Goal: Task Accomplishment & Management: Manage account settings

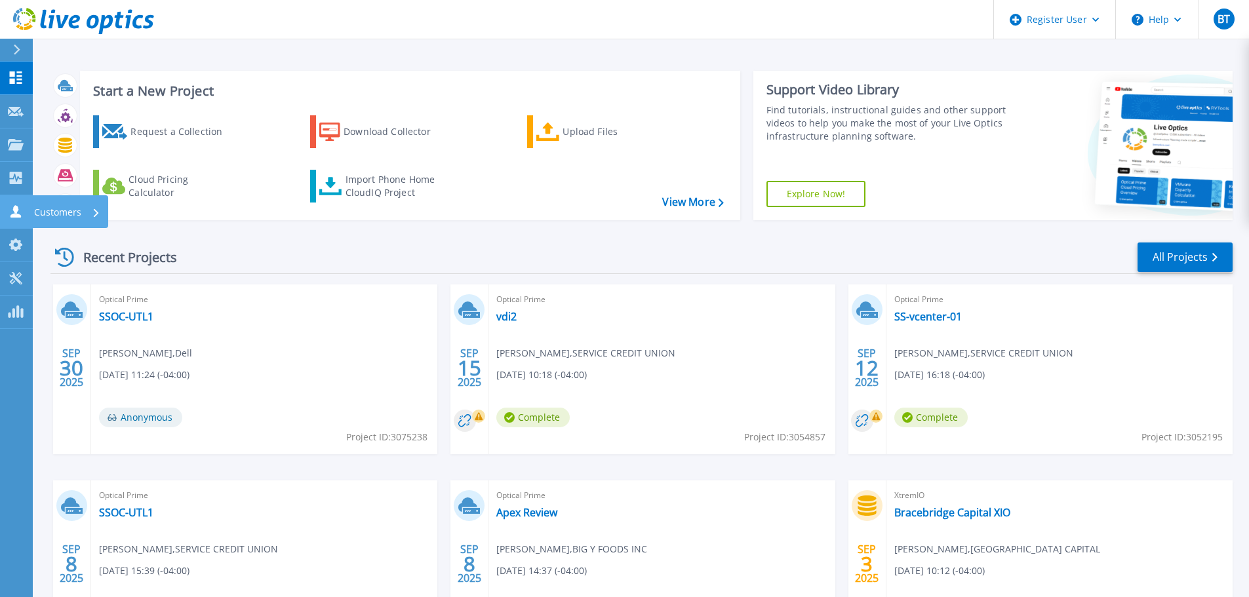
click at [13, 201] on link "Customers Customers" at bounding box center [16, 211] width 33 height 33
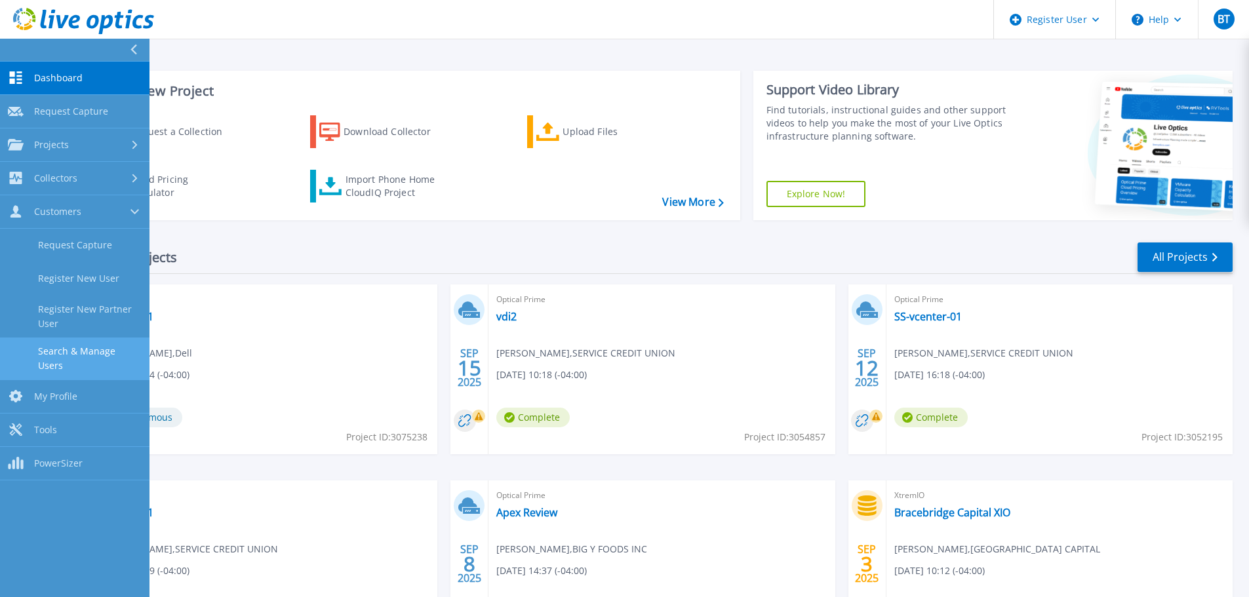
click at [97, 357] on link "Search & Manage Users" at bounding box center [75, 359] width 150 height 42
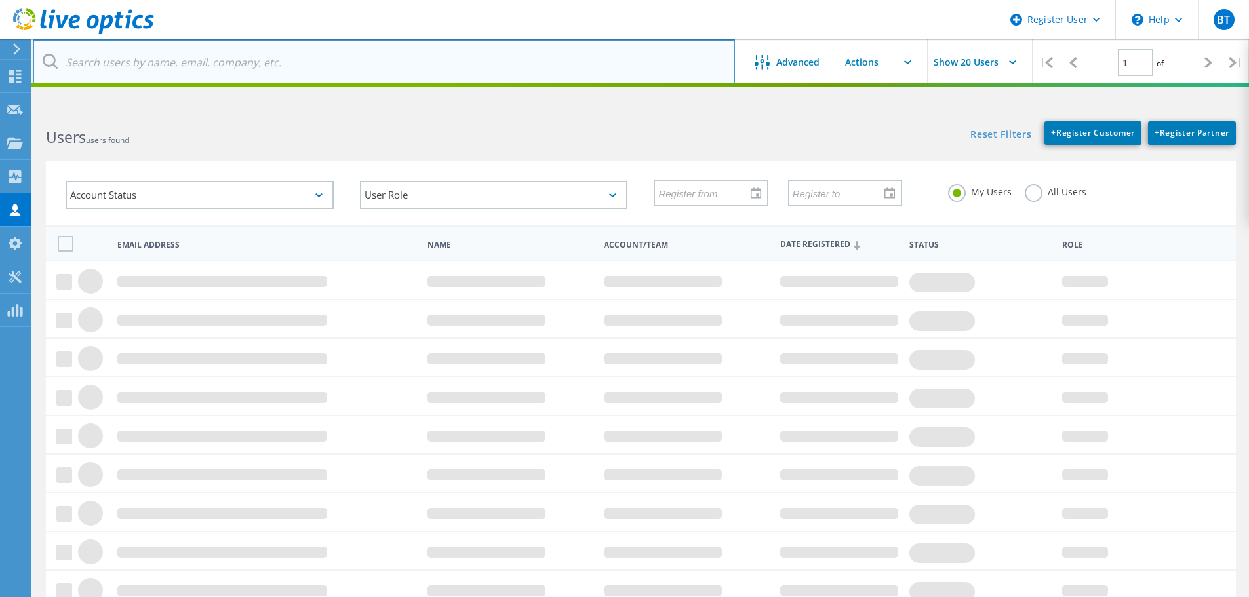
click at [175, 62] on input "text" at bounding box center [384, 62] width 702 height 46
type input "munters"
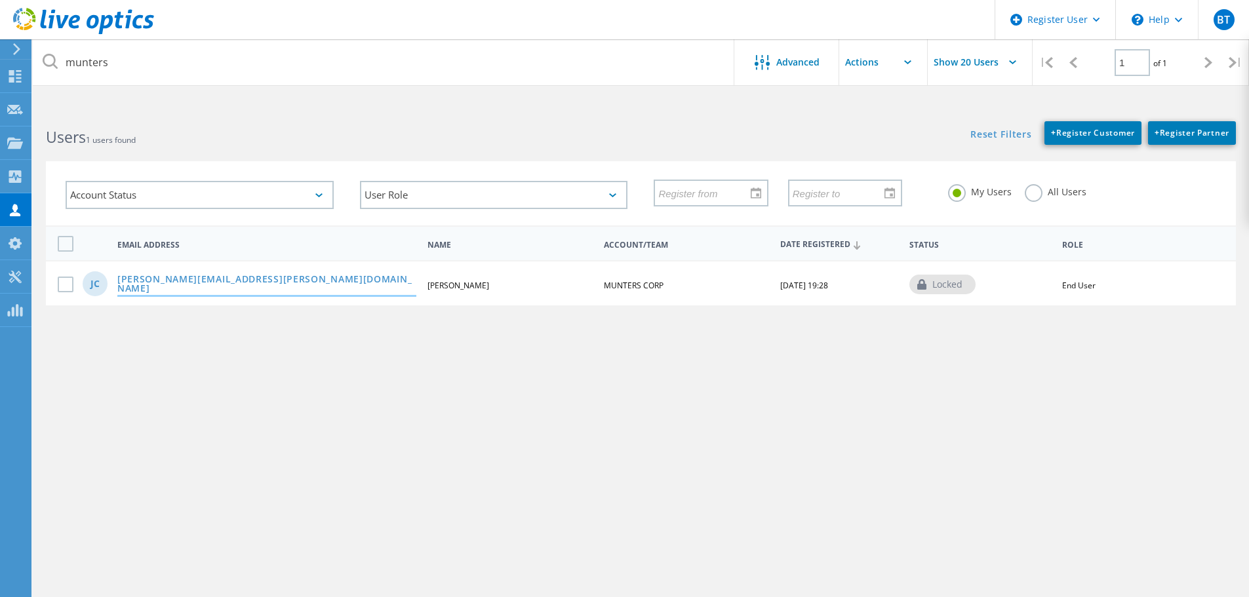
click at [198, 281] on link "Josh.Currier@munters.com" at bounding box center [266, 285] width 299 height 20
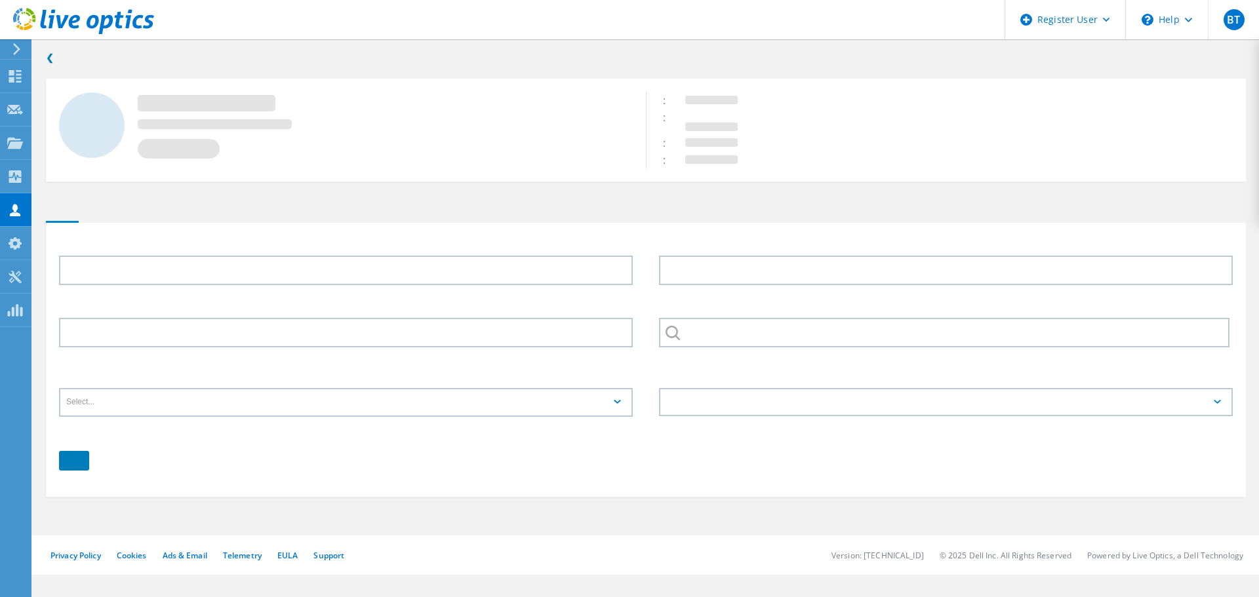
type input "Josh"
type input "Currier"
type input "MUNTERS CORP"
type input "English"
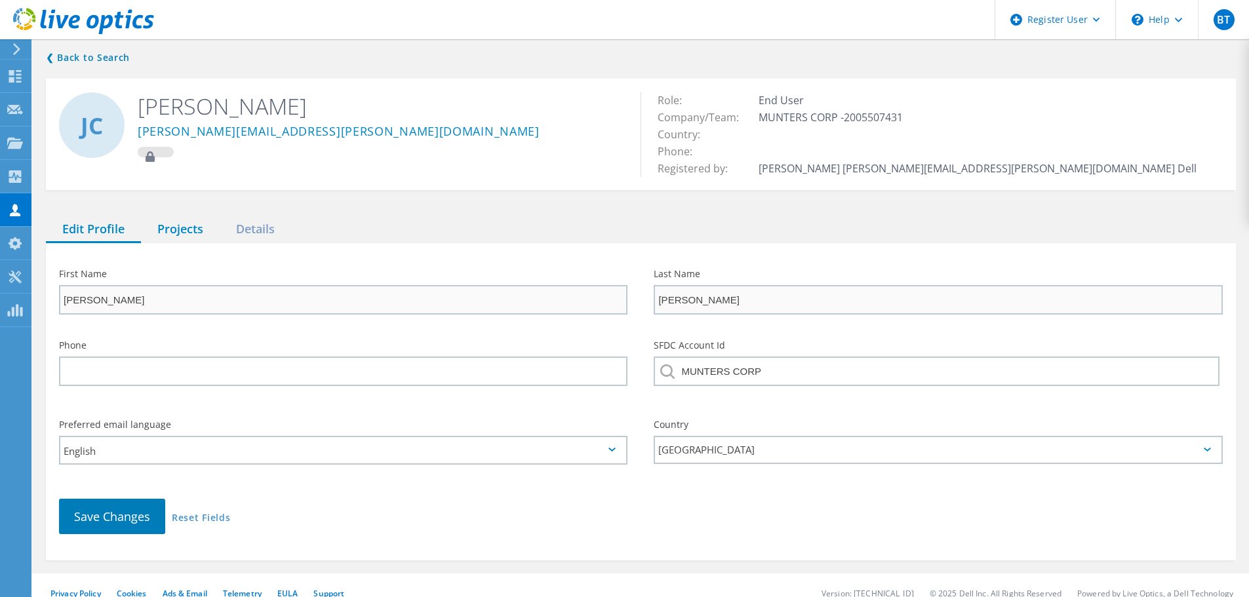
click at [184, 237] on div "Projects" at bounding box center [180, 229] width 79 height 27
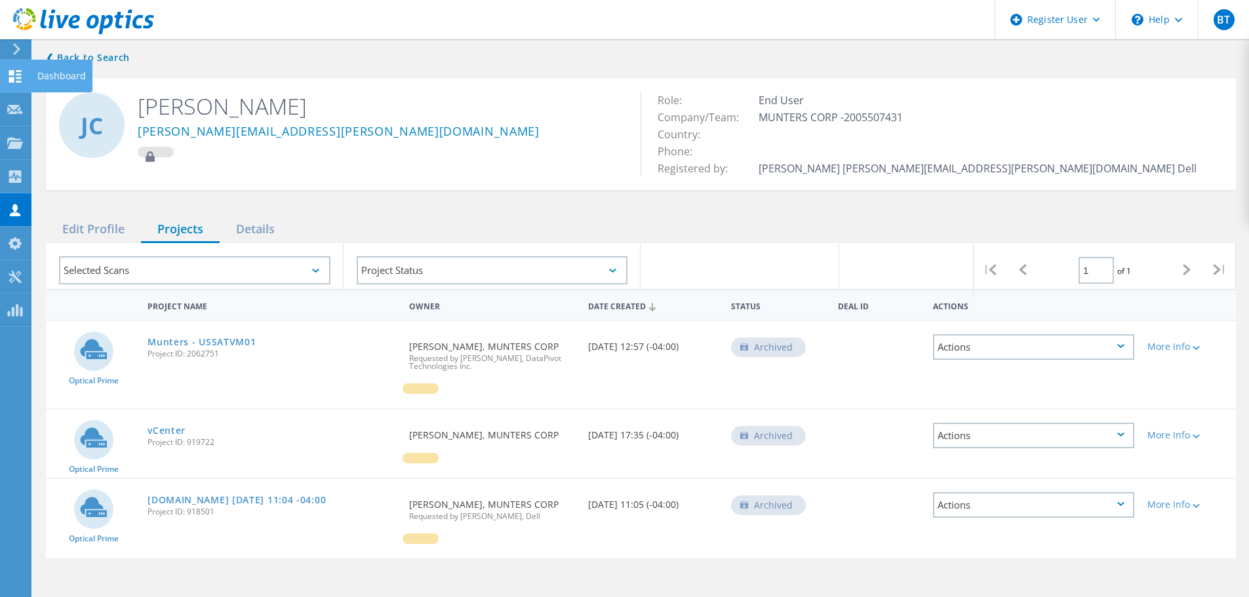
click at [9, 82] on use at bounding box center [15, 76] width 12 height 12
